Goal: Task Accomplishment & Management: Manage account settings

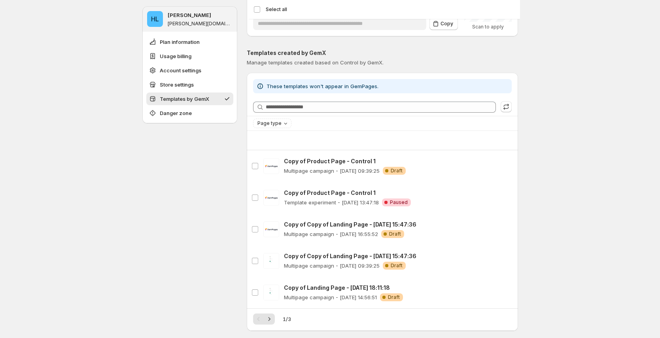
scroll to position [749, 0]
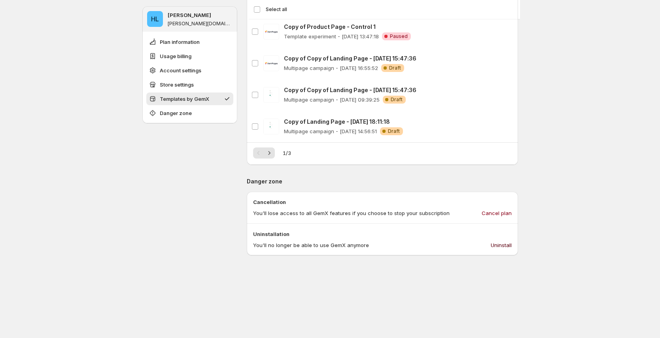
click at [507, 246] on span "Uninstall" at bounding box center [501, 245] width 21 height 8
click at [503, 245] on span "Uninstall" at bounding box center [501, 245] width 21 height 8
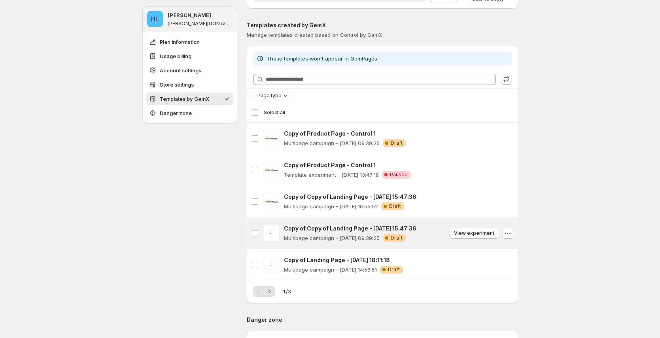
scroll to position [632, 0]
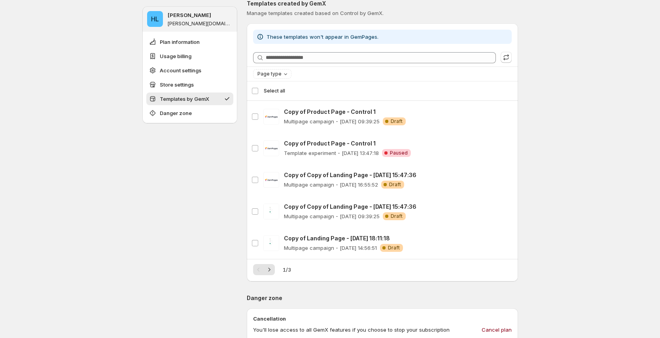
click at [273, 270] on icon "Next" at bounding box center [269, 270] width 8 height 8
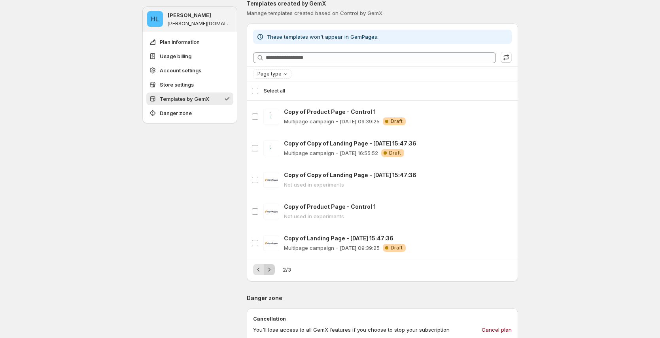
click at [273, 270] on icon "Next" at bounding box center [269, 270] width 8 height 8
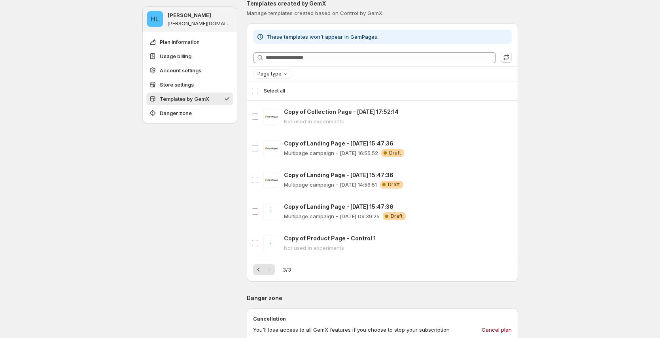
click at [272, 271] on div "Pagination" at bounding box center [269, 269] width 11 height 11
click at [273, 269] on div "Pagination" at bounding box center [269, 269] width 11 height 11
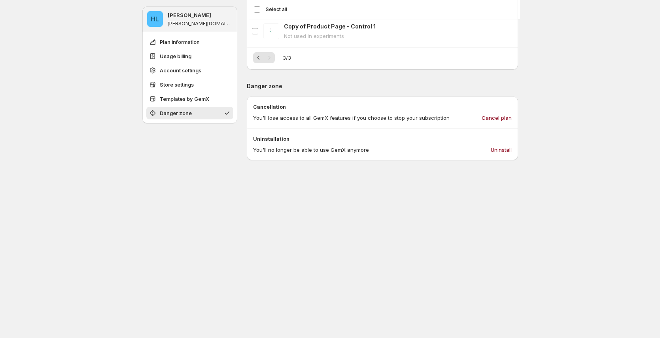
scroll to position [863, 0]
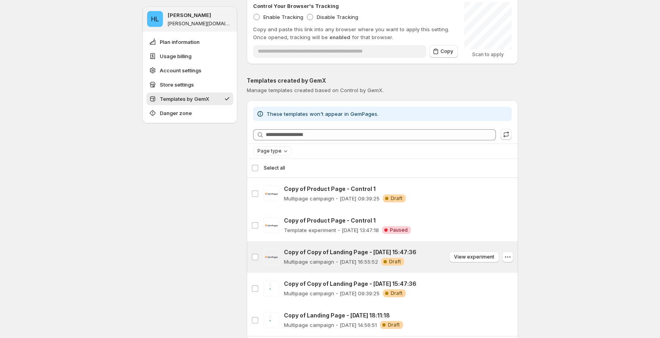
scroll to position [634, 0]
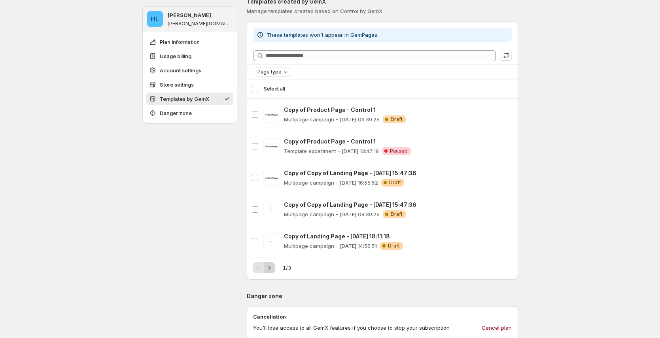
click at [269, 266] on icon "Next" at bounding box center [269, 268] width 8 height 8
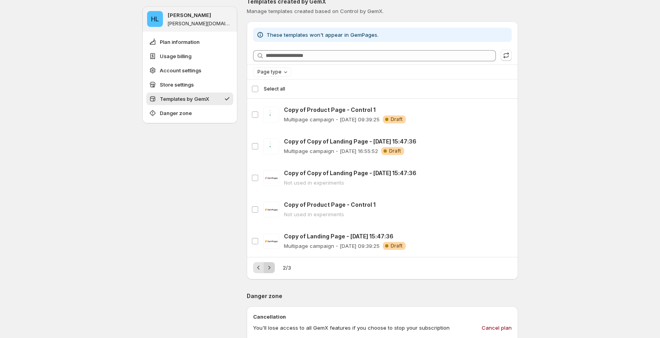
click at [272, 269] on icon "Next" at bounding box center [269, 268] width 8 height 8
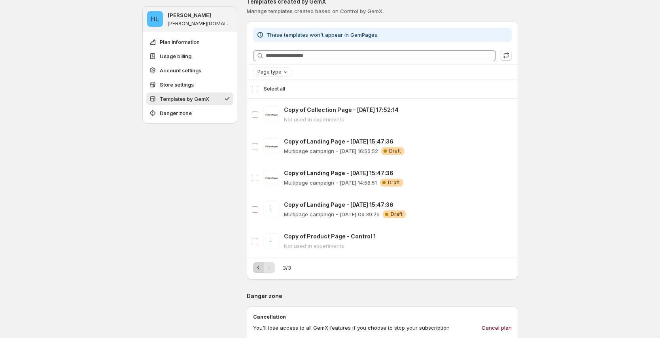
click at [259, 268] on icon "Previous" at bounding box center [258, 268] width 2 height 4
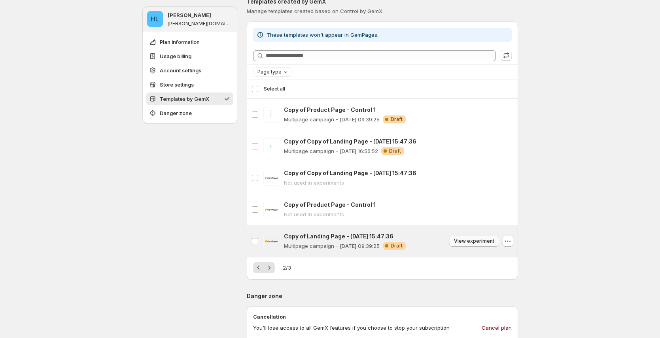
click at [481, 242] on span "View experiment" at bounding box center [474, 241] width 40 height 6
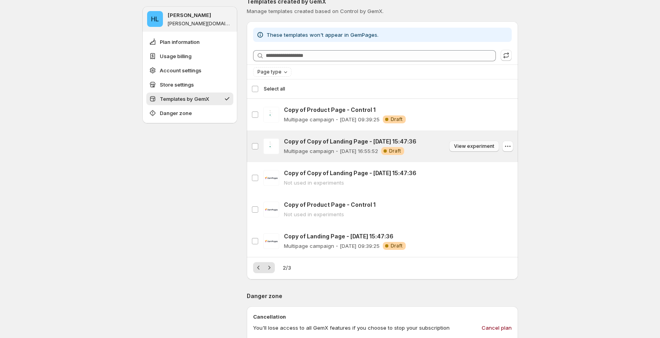
click at [482, 144] on span "View experiment" at bounding box center [474, 146] width 40 height 6
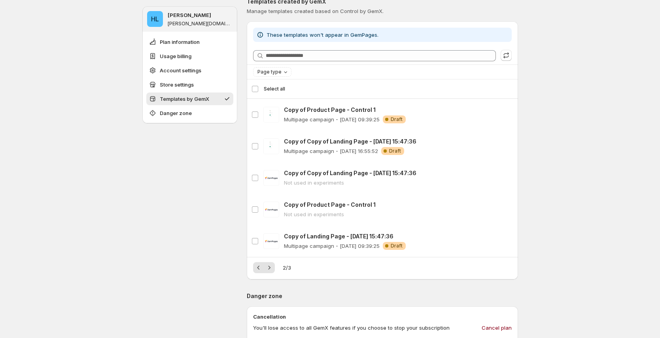
click at [254, 270] on div "2 / 3" at bounding box center [382, 265] width 271 height 16
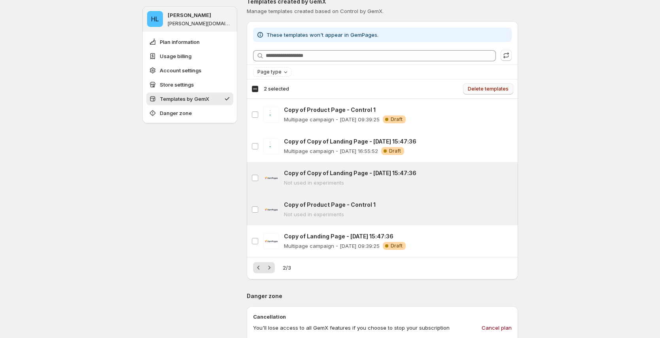
click at [493, 89] on span "Delete templates" at bounding box center [488, 89] width 41 height 6
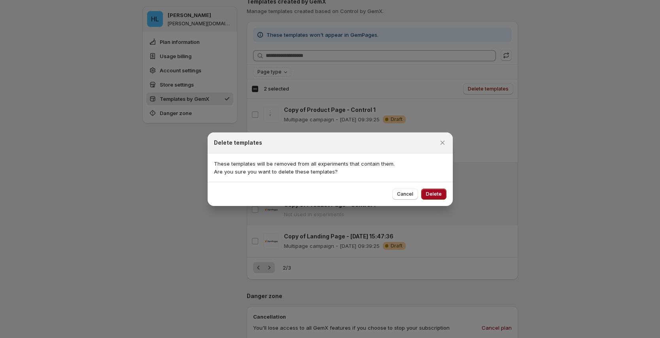
click at [433, 194] on span "Delete" at bounding box center [434, 194] width 16 height 6
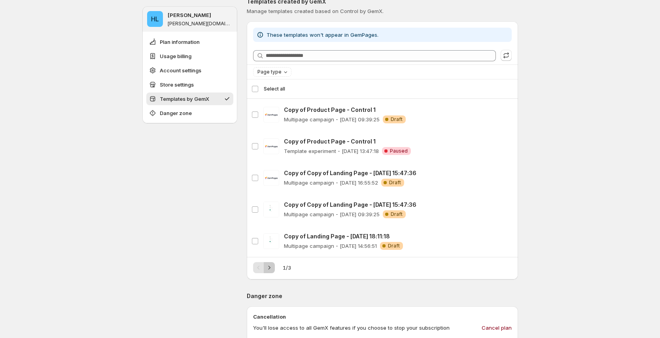
click at [273, 268] on icon "Next" at bounding box center [269, 268] width 8 height 8
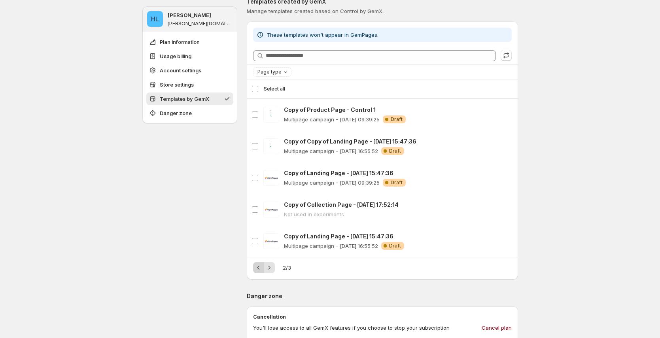
click at [255, 269] on button "Previous" at bounding box center [258, 267] width 11 height 11
click at [279, 269] on div "1 / 3" at bounding box center [382, 267] width 259 height 11
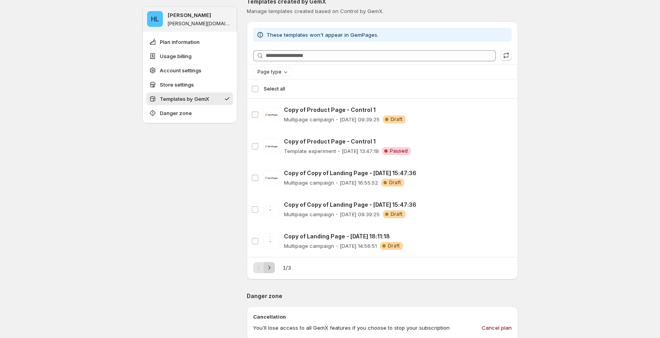
click at [275, 269] on button "Next" at bounding box center [269, 267] width 11 height 11
click at [272, 268] on icon "Next" at bounding box center [269, 268] width 8 height 8
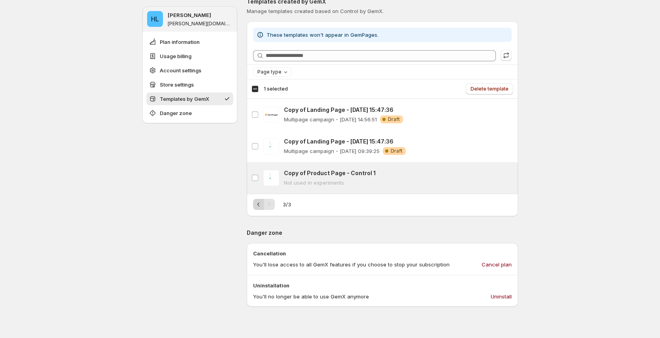
click at [259, 206] on icon "Previous" at bounding box center [259, 204] width 8 height 8
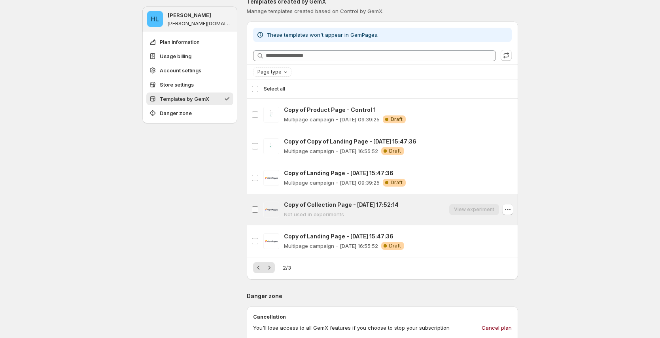
click at [257, 215] on label "Copy of Collection Page - Jun 5, 17:52:14" at bounding box center [255, 210] width 17 height 32
click at [496, 92] on span "Delete template" at bounding box center [489, 89] width 38 height 6
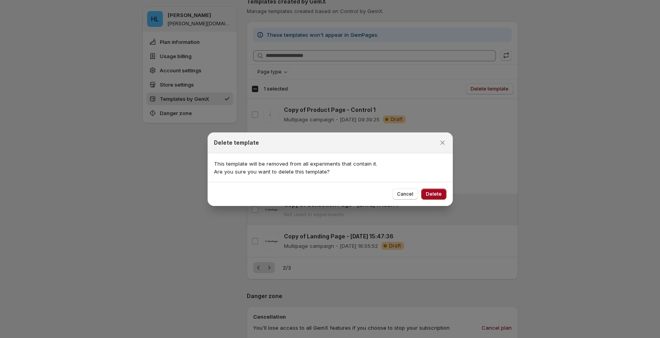
click at [433, 193] on span "Delete" at bounding box center [434, 194] width 16 height 6
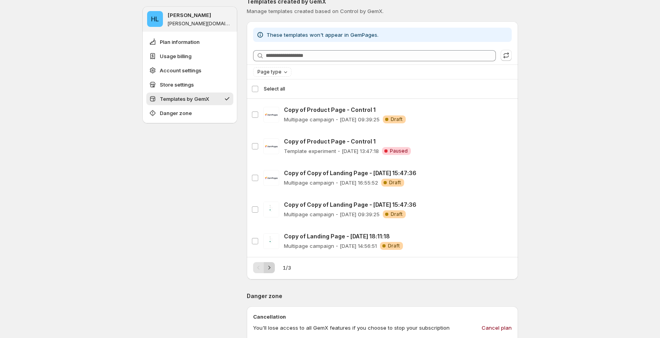
click at [273, 266] on icon "Next" at bounding box center [269, 268] width 8 height 8
click at [273, 268] on icon "Next" at bounding box center [269, 268] width 8 height 8
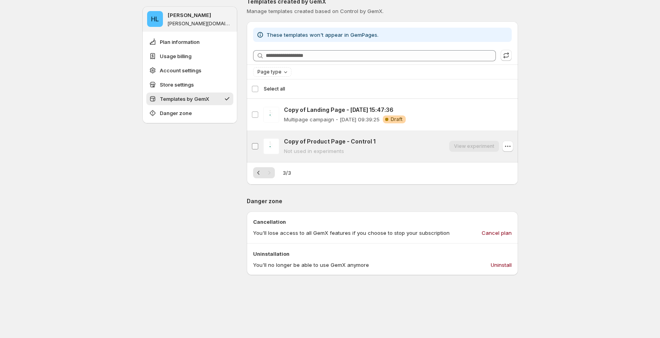
click at [258, 143] on span at bounding box center [254, 146] width 7 height 7
click at [495, 89] on span "Delete template" at bounding box center [489, 89] width 38 height 6
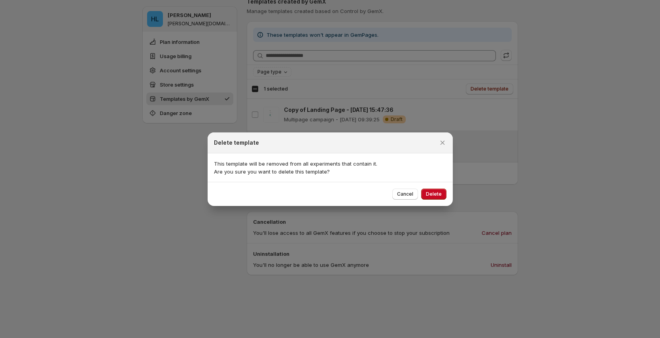
click at [430, 198] on button "Delete" at bounding box center [433, 194] width 25 height 11
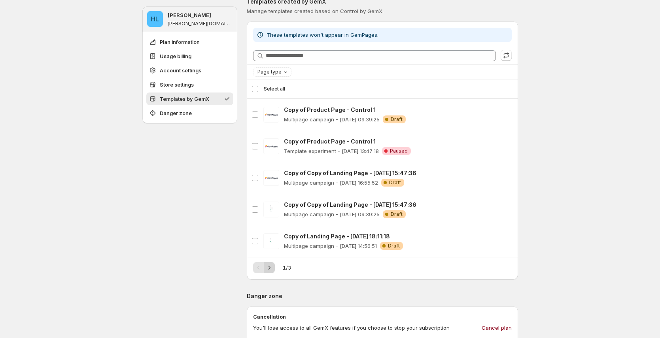
click at [270, 268] on icon "Next" at bounding box center [269, 268] width 8 height 8
click at [272, 269] on icon "Next" at bounding box center [269, 268] width 8 height 8
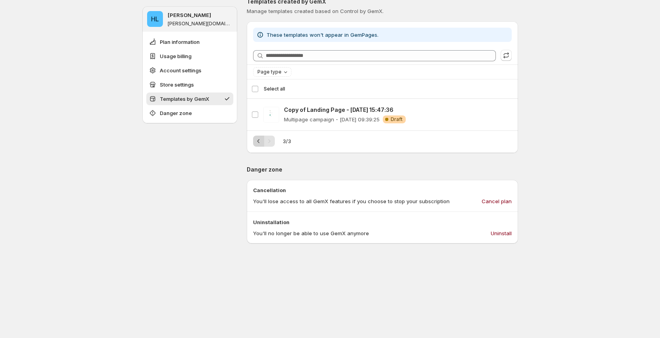
click at [261, 141] on icon "Previous" at bounding box center [259, 141] width 8 height 8
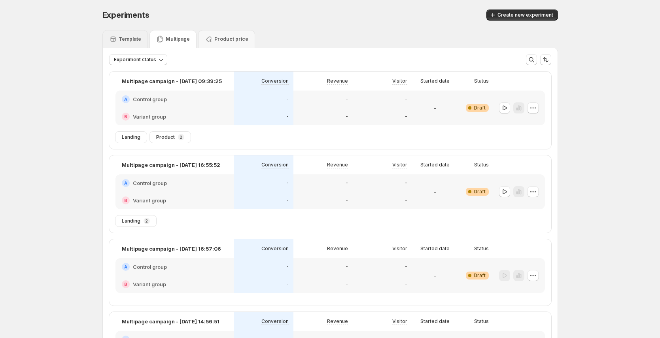
click at [136, 39] on p "Template" at bounding box center [130, 39] width 23 height 6
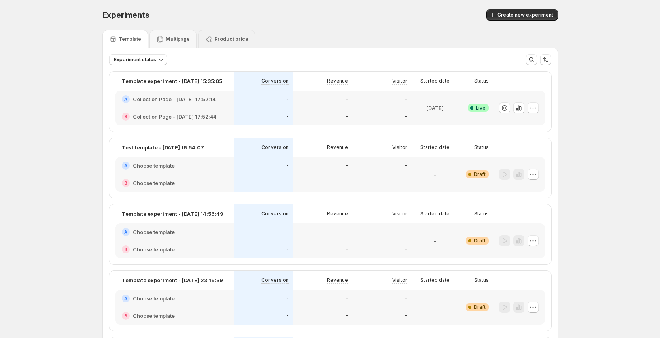
click at [170, 36] on p "Multipage" at bounding box center [178, 39] width 24 height 6
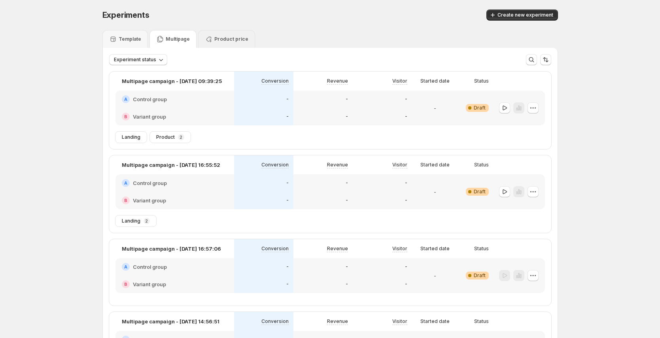
click at [228, 38] on p "Product price" at bounding box center [231, 39] width 34 height 6
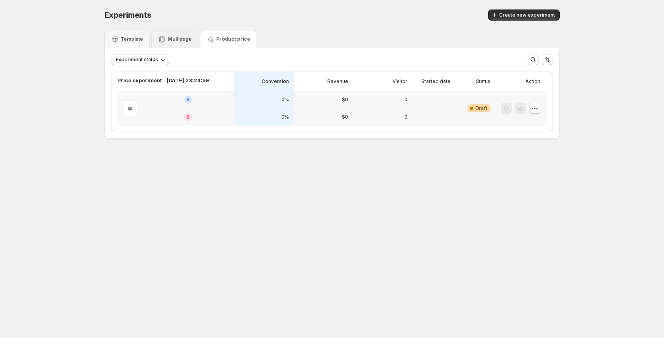
click at [180, 43] on div "Multipage" at bounding box center [174, 39] width 47 height 18
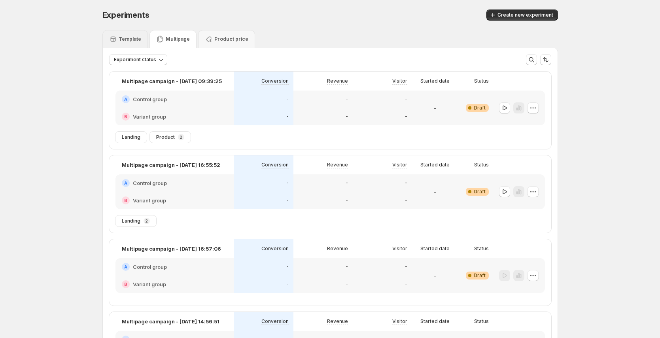
click at [121, 43] on div "Template" at bounding box center [124, 39] width 45 height 18
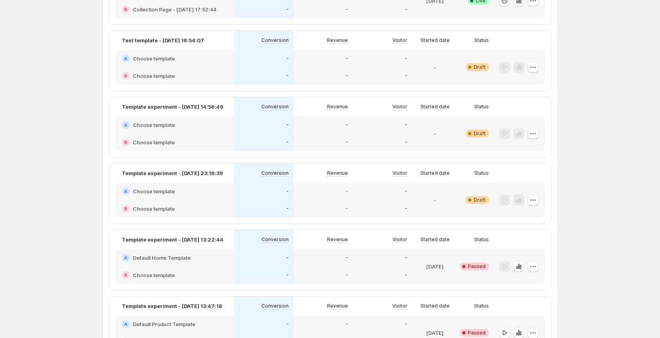
scroll to position [175, 0]
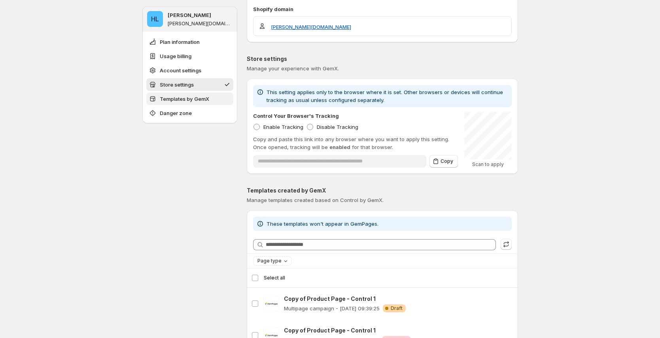
click at [191, 98] on span "Templates by GemX" at bounding box center [184, 99] width 49 height 8
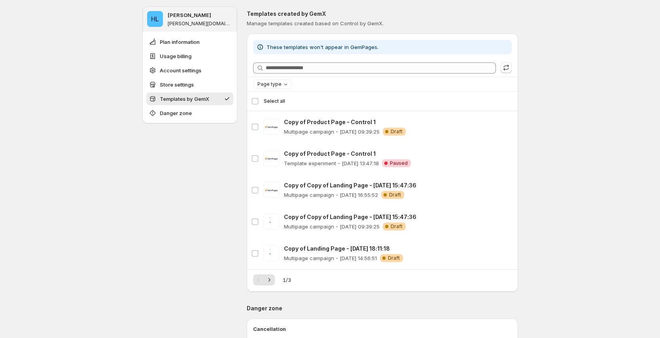
scroll to position [624, 0]
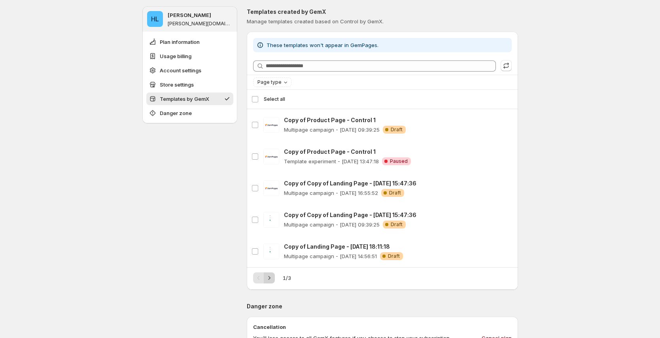
click at [270, 280] on icon "Next" at bounding box center [269, 278] width 8 height 8
click at [271, 279] on icon "Next" at bounding box center [269, 278] width 8 height 8
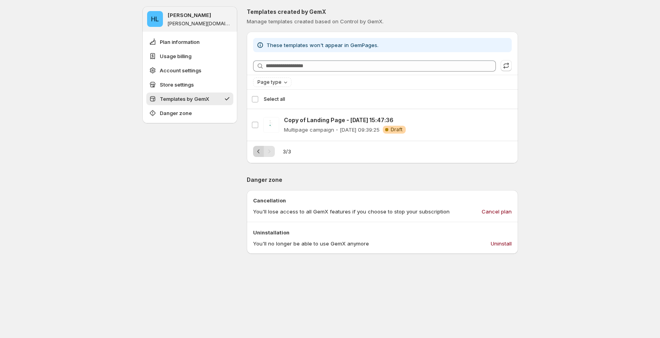
click at [259, 151] on icon "Previous" at bounding box center [259, 151] width 8 height 8
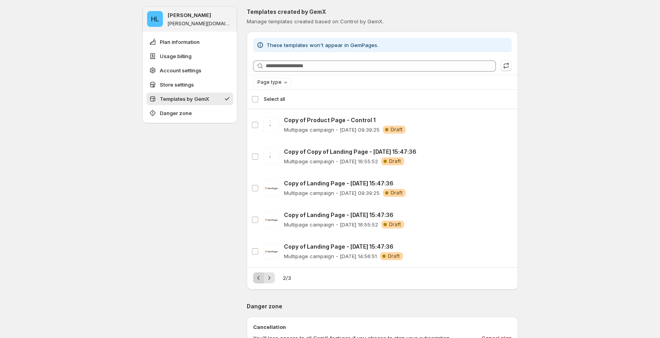
click at [259, 151] on label "Copy of Copy of Landing Page - [DATE] 15:47:36" at bounding box center [255, 157] width 17 height 32
click at [259, 279] on icon "Previous" at bounding box center [259, 278] width 8 height 8
click at [260, 279] on div "Pagination" at bounding box center [258, 277] width 11 height 11
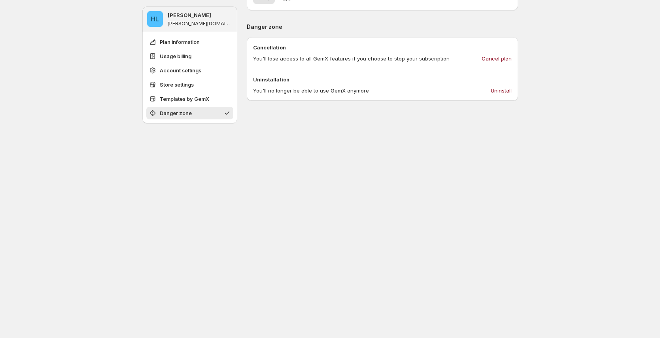
scroll to position [856, 0]
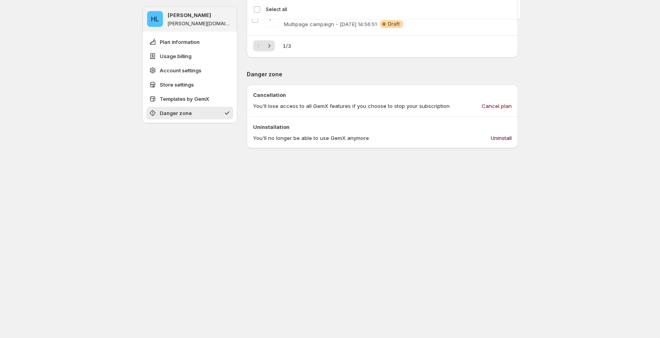
click at [504, 139] on span "Uninstall" at bounding box center [501, 138] width 21 height 8
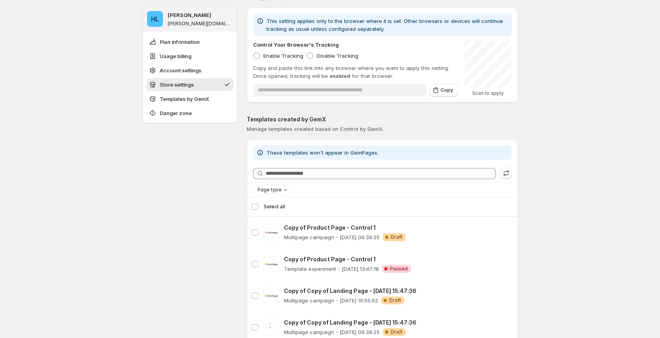
scroll to position [517, 0]
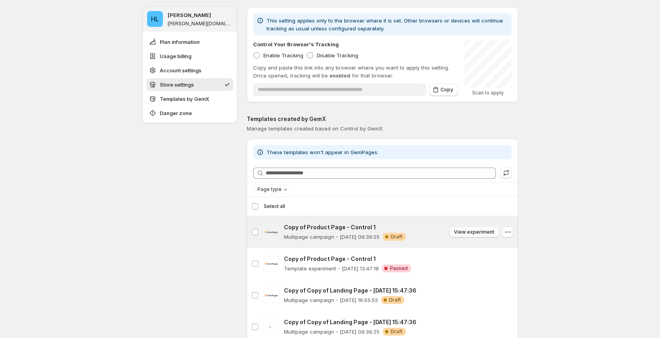
click at [474, 232] on span "View experiment" at bounding box center [474, 232] width 40 height 6
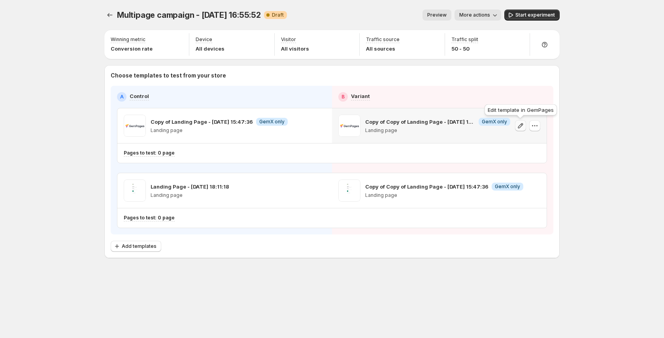
click at [523, 126] on icon "button" at bounding box center [521, 126] width 8 height 8
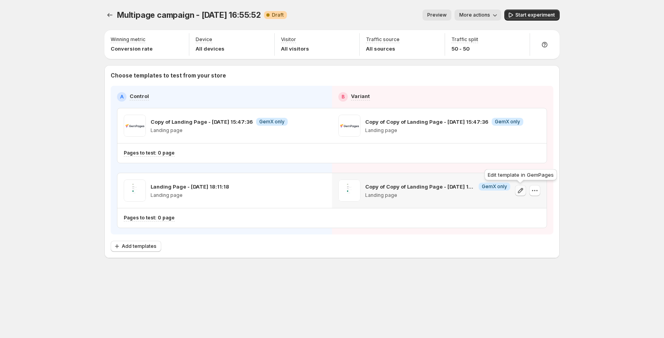
click at [519, 190] on icon "button" at bounding box center [521, 191] width 8 height 8
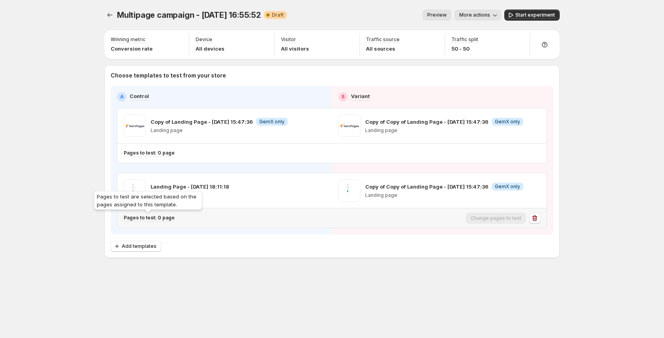
click at [166, 219] on p "Pages to test: 0 page" at bounding box center [149, 218] width 51 height 6
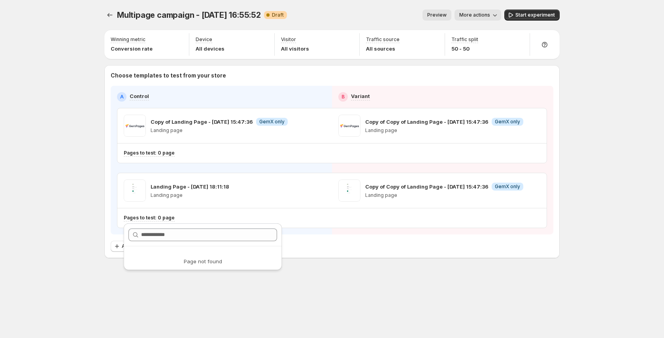
click at [413, 249] on div "Add templates" at bounding box center [332, 246] width 443 height 11
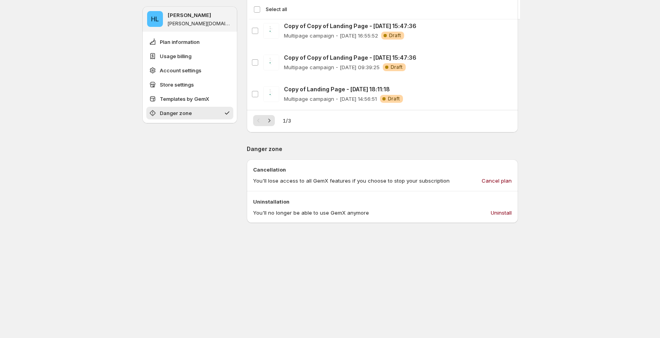
scroll to position [802, 0]
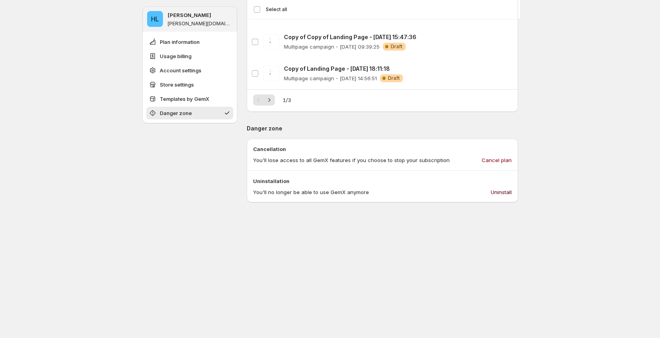
click at [498, 192] on span "Uninstall" at bounding box center [501, 192] width 21 height 8
